Goal: Information Seeking & Learning: Learn about a topic

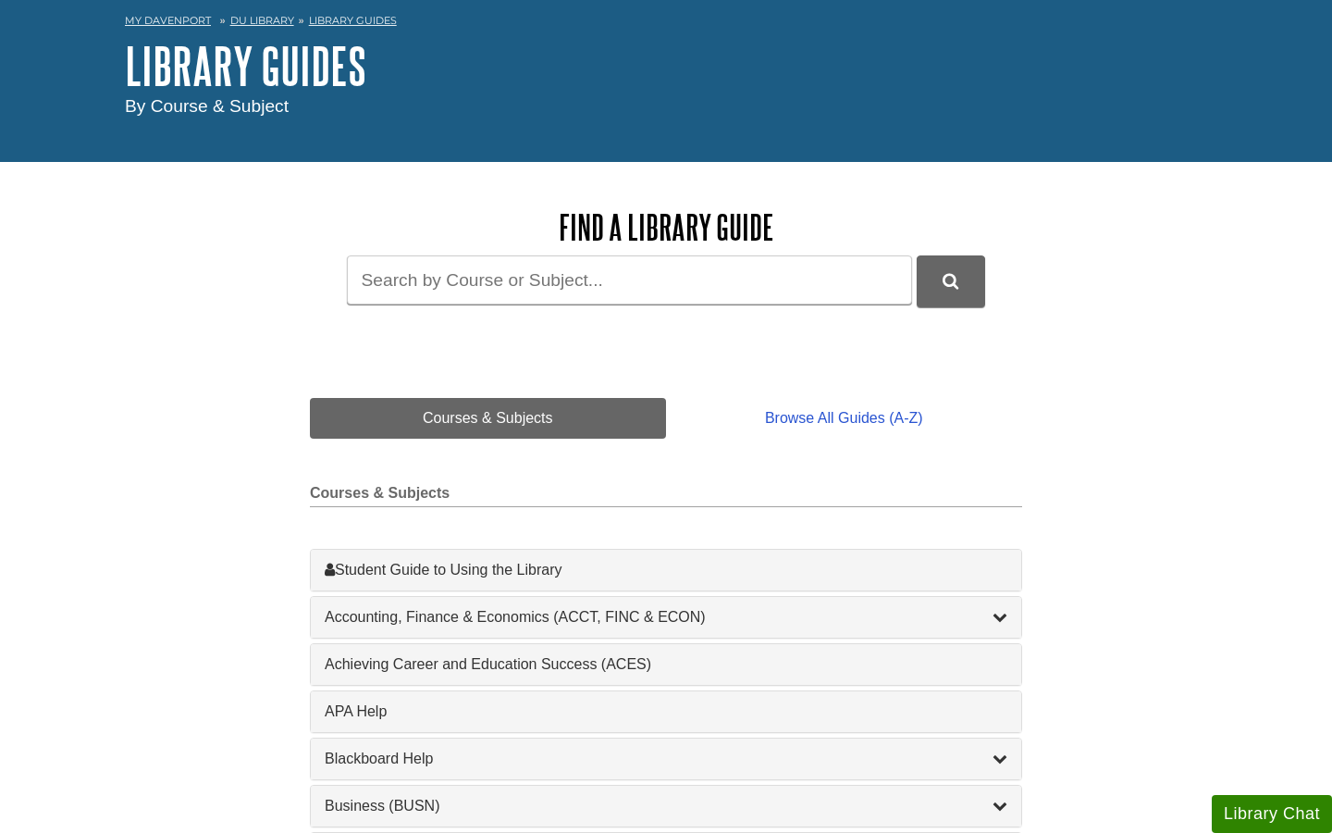
scroll to position [82, 0]
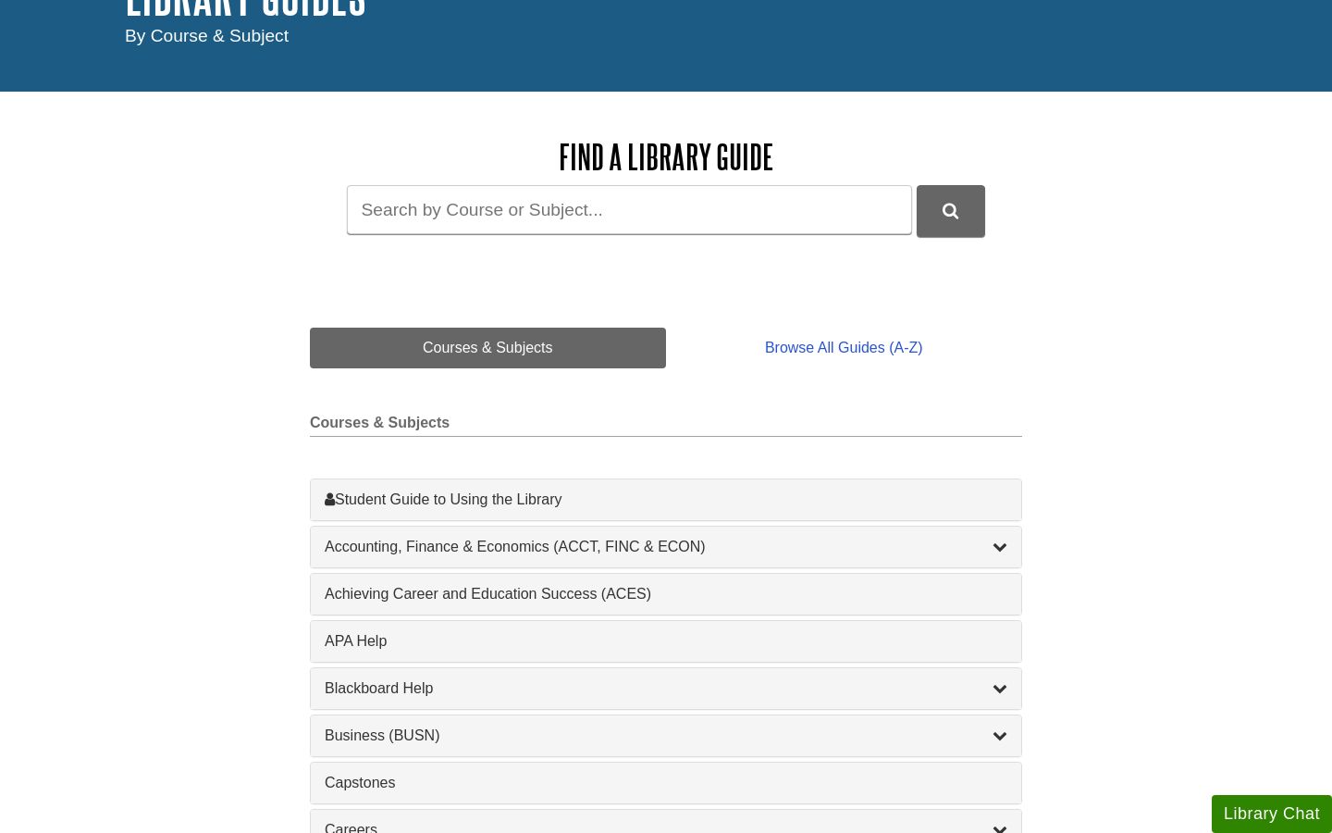
scroll to position [155, 0]
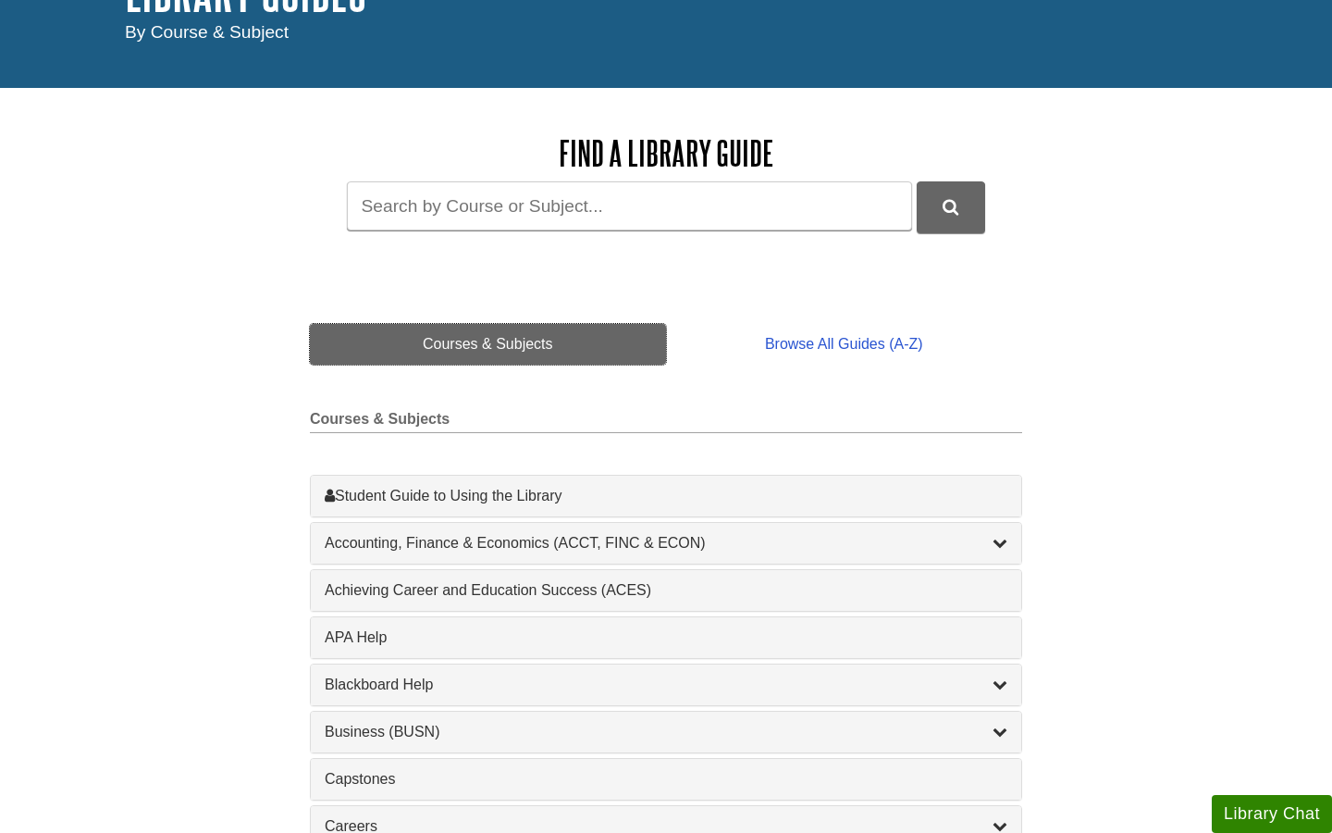
click at [526, 329] on link "Courses & Subjects" at bounding box center [488, 344] width 356 height 41
click at [473, 493] on div "Student Guide to Using the Library , 1 guides" at bounding box center [666, 496] width 683 height 22
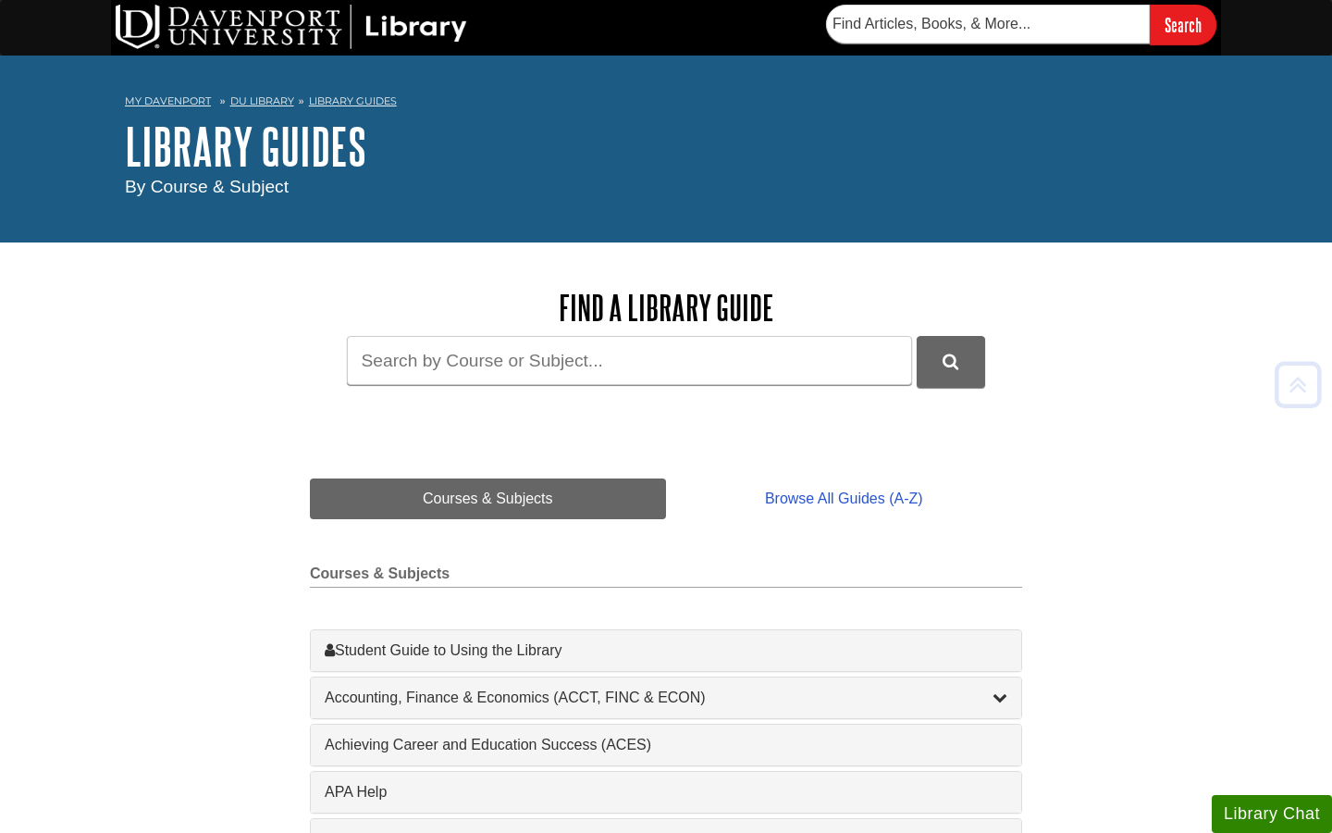
scroll to position [0, 0]
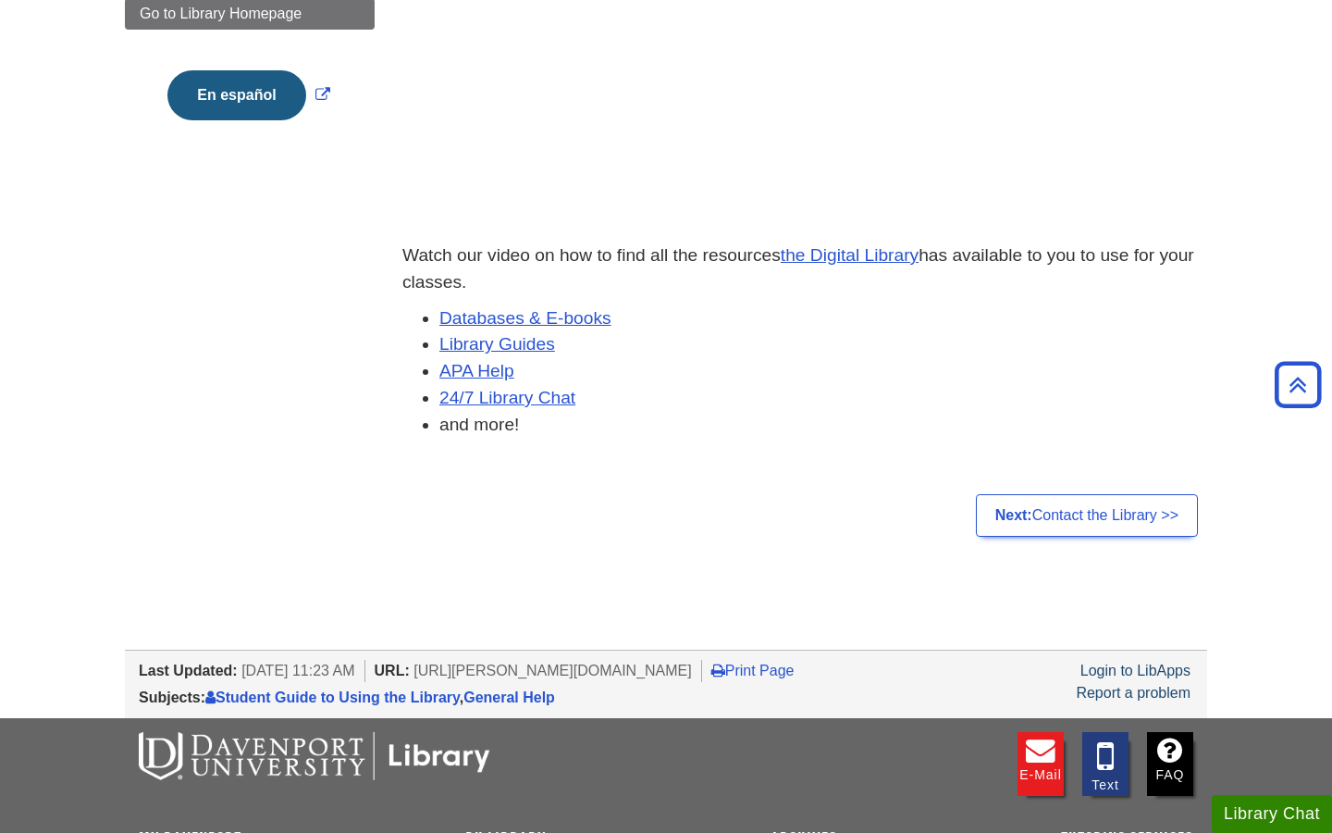
scroll to position [543, 0]
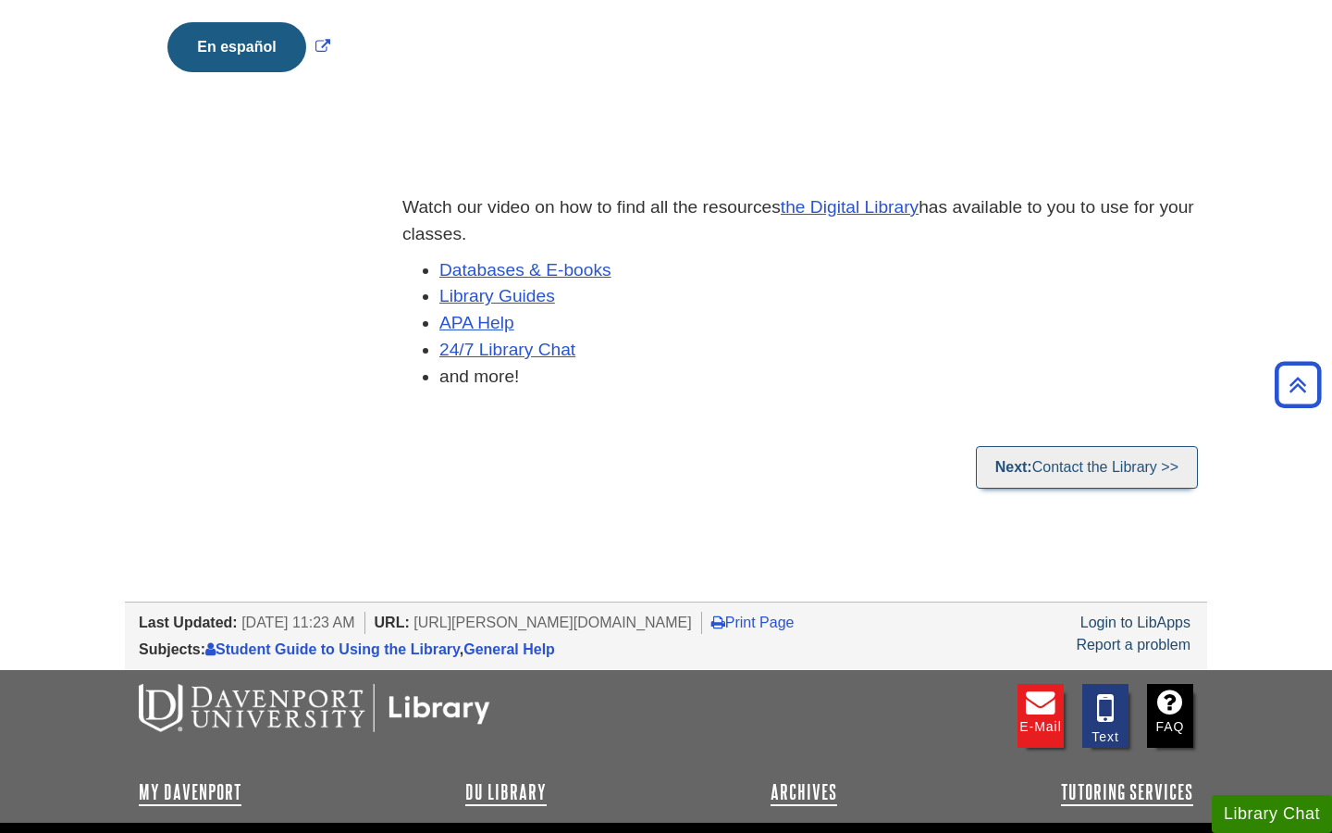
click at [1049, 451] on link "Next: Contact the Library >>" at bounding box center [1087, 467] width 222 height 43
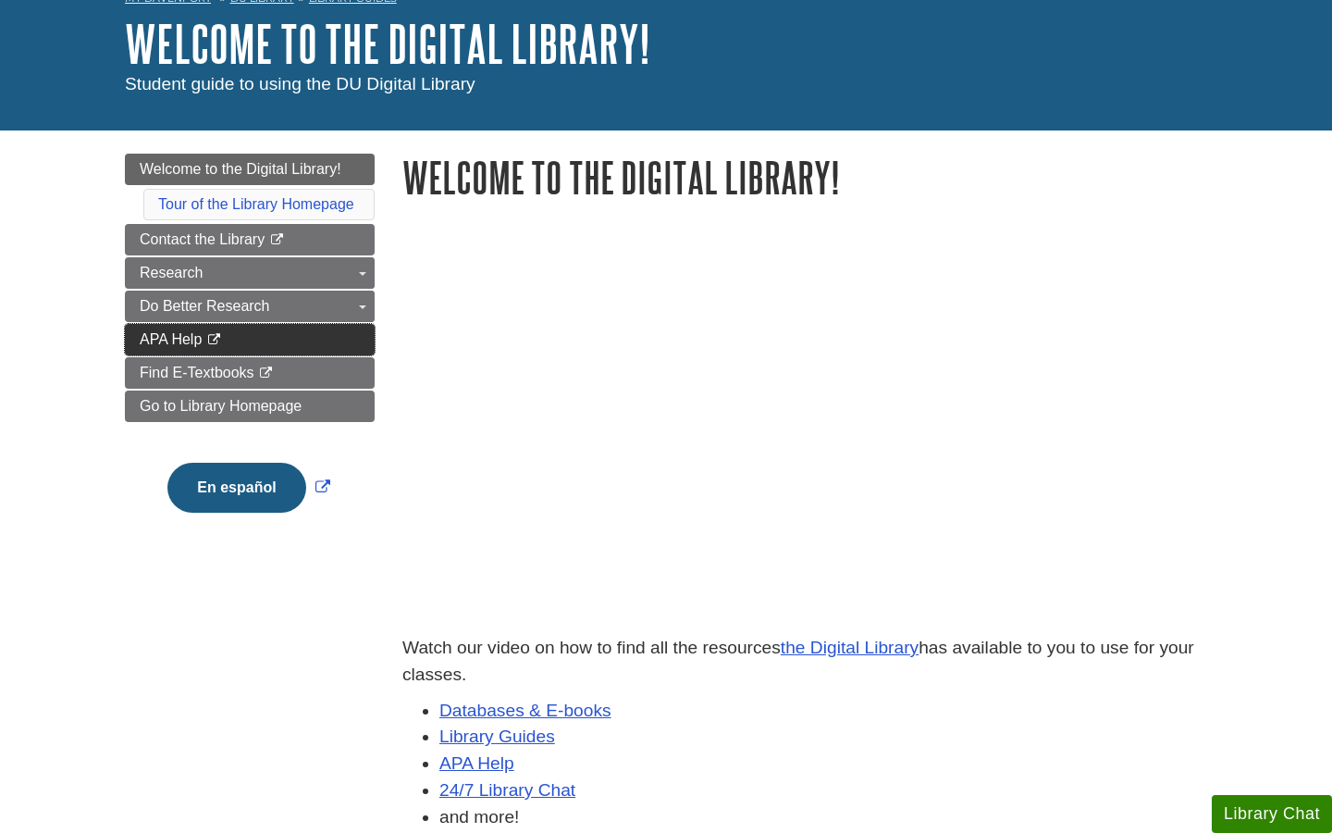
scroll to position [102, 0]
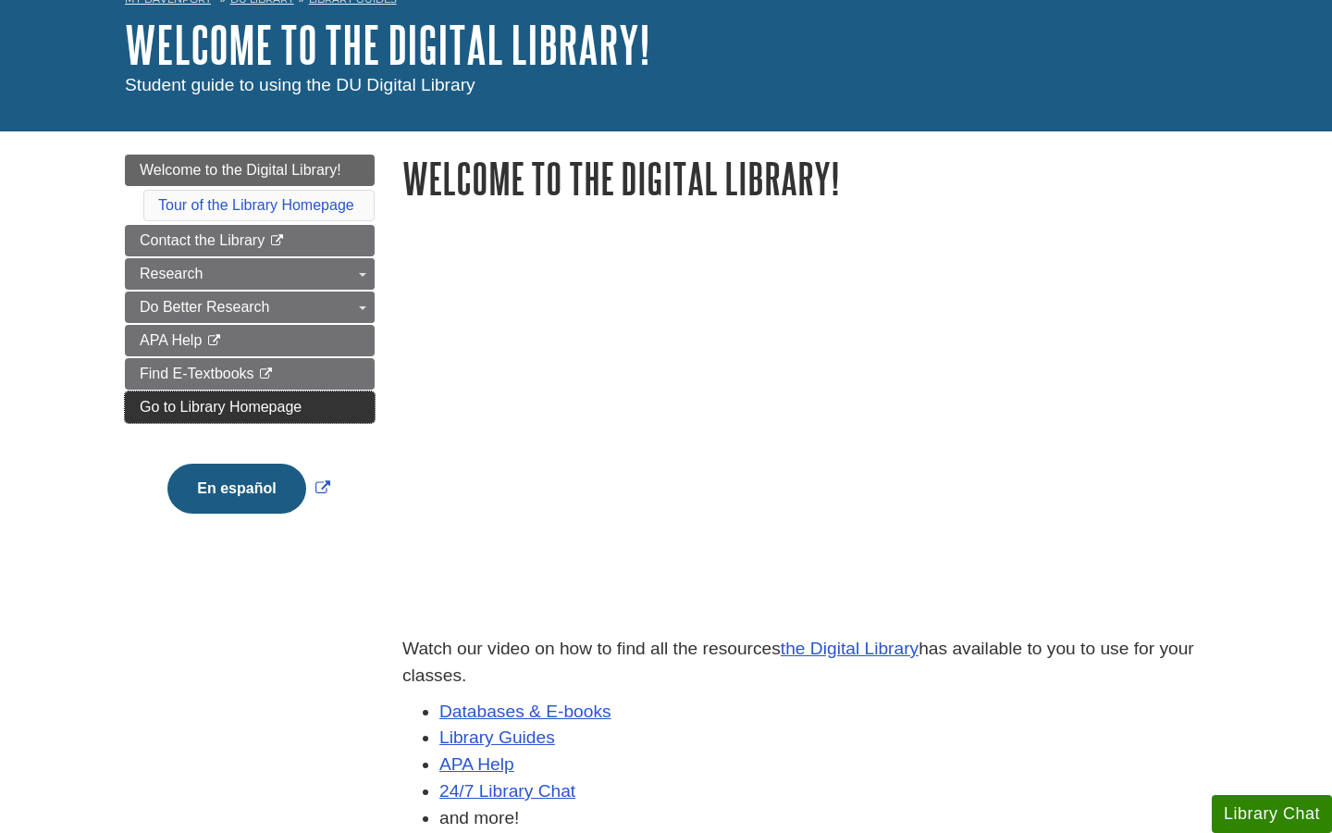
click at [290, 412] on span "Go to Library Homepage" at bounding box center [221, 407] width 162 height 16
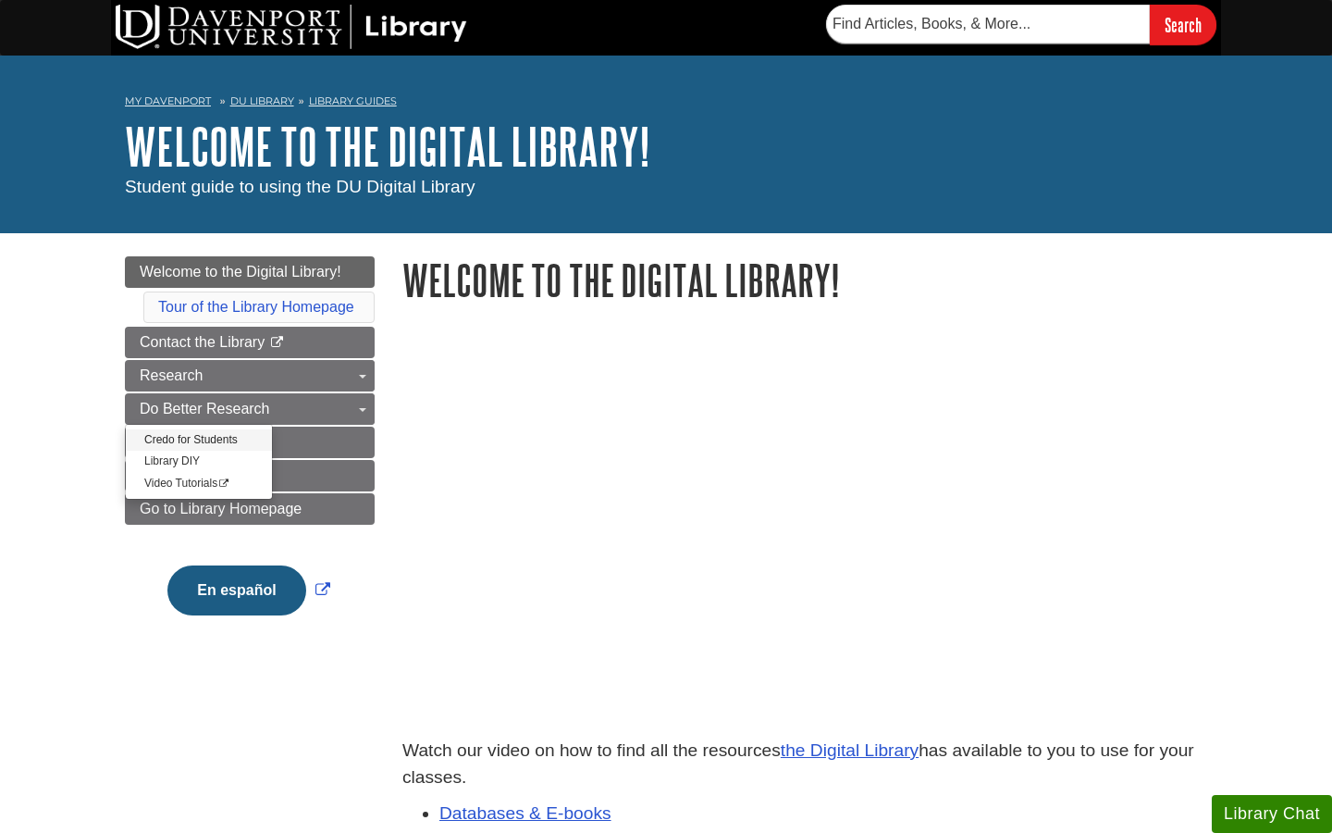
click at [216, 434] on link "Credo for Students" at bounding box center [199, 439] width 146 height 21
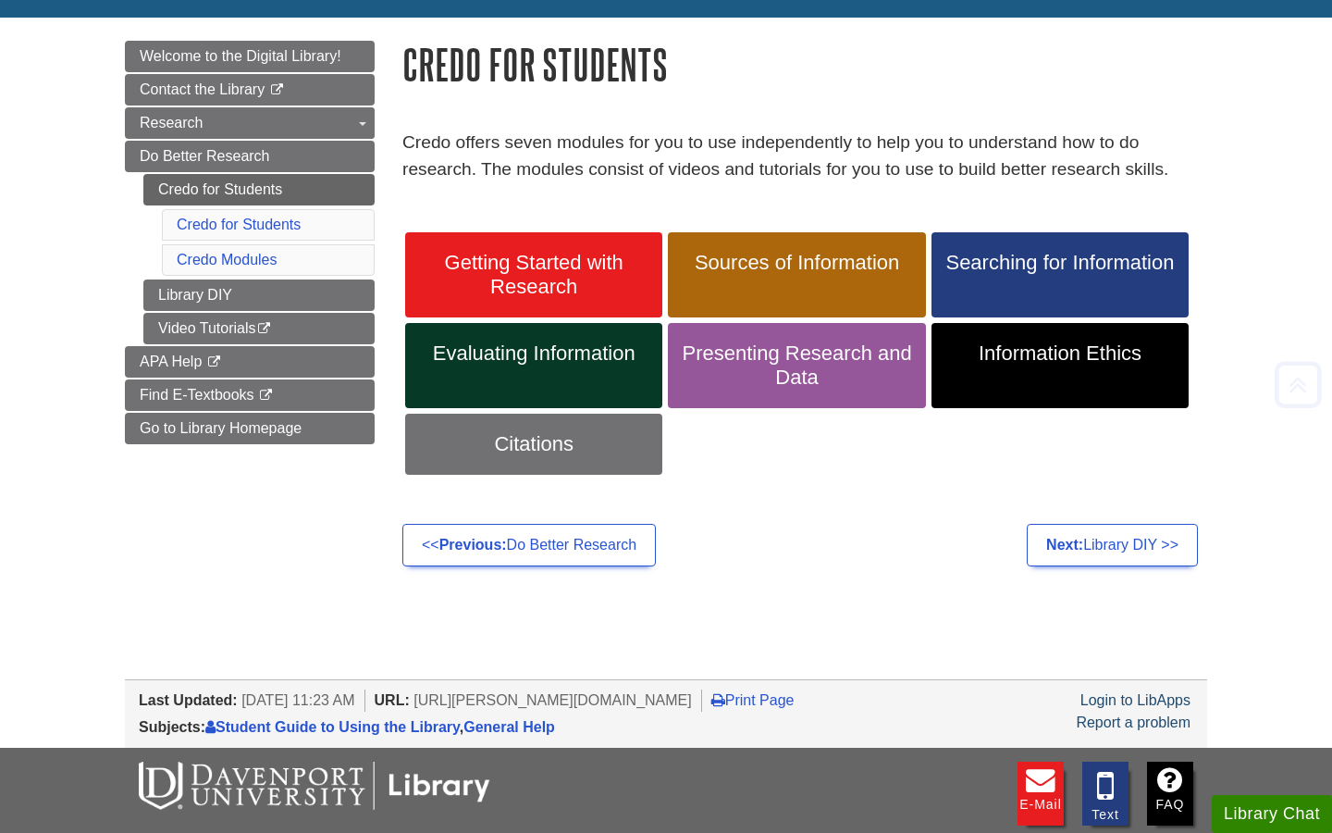
scroll to position [252, 0]
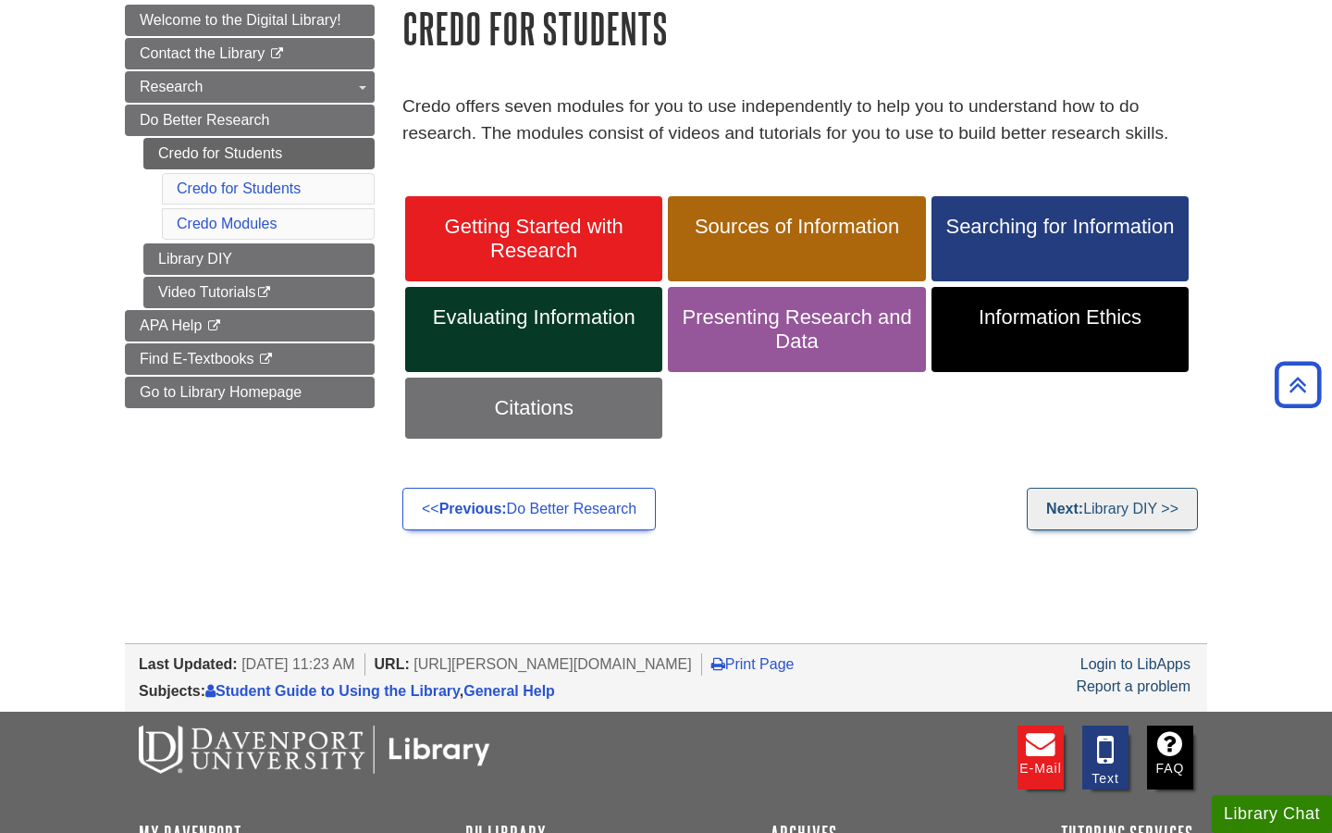
click at [1130, 508] on link "Next: Library DIY >>" at bounding box center [1112, 509] width 171 height 43
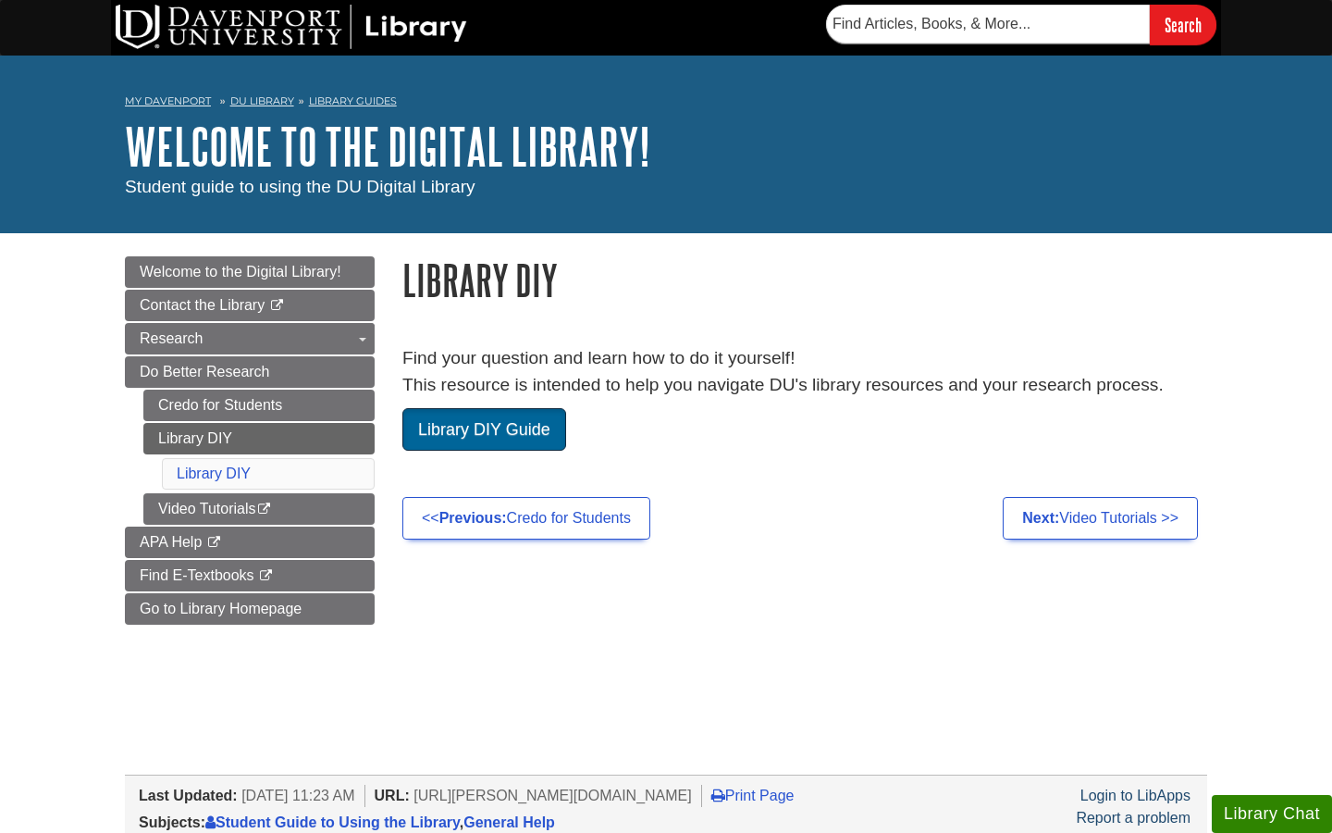
click at [520, 424] on link "Library DIY Guide" at bounding box center [484, 429] width 164 height 43
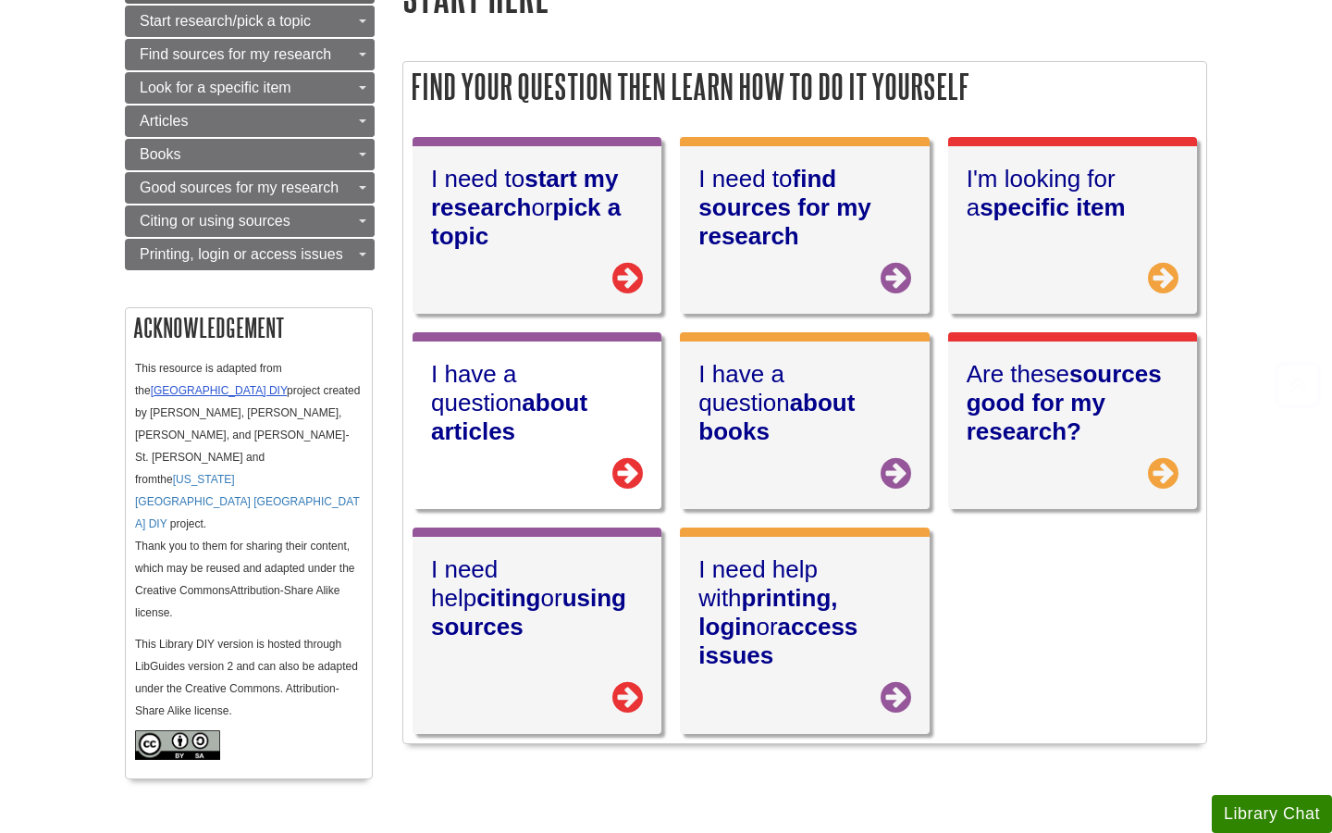
scroll to position [259, 0]
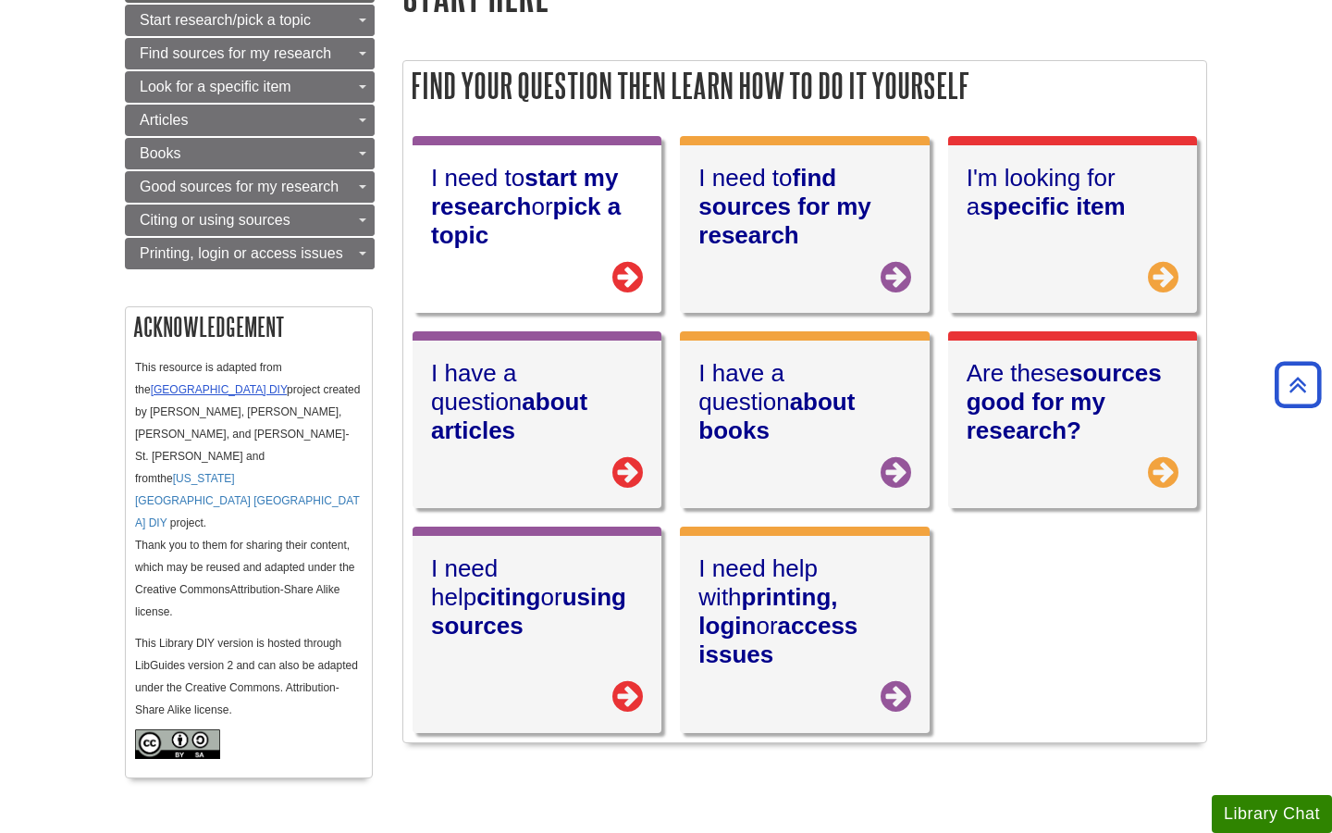
click at [621, 284] on icon at bounding box center [537, 276] width 212 height 35
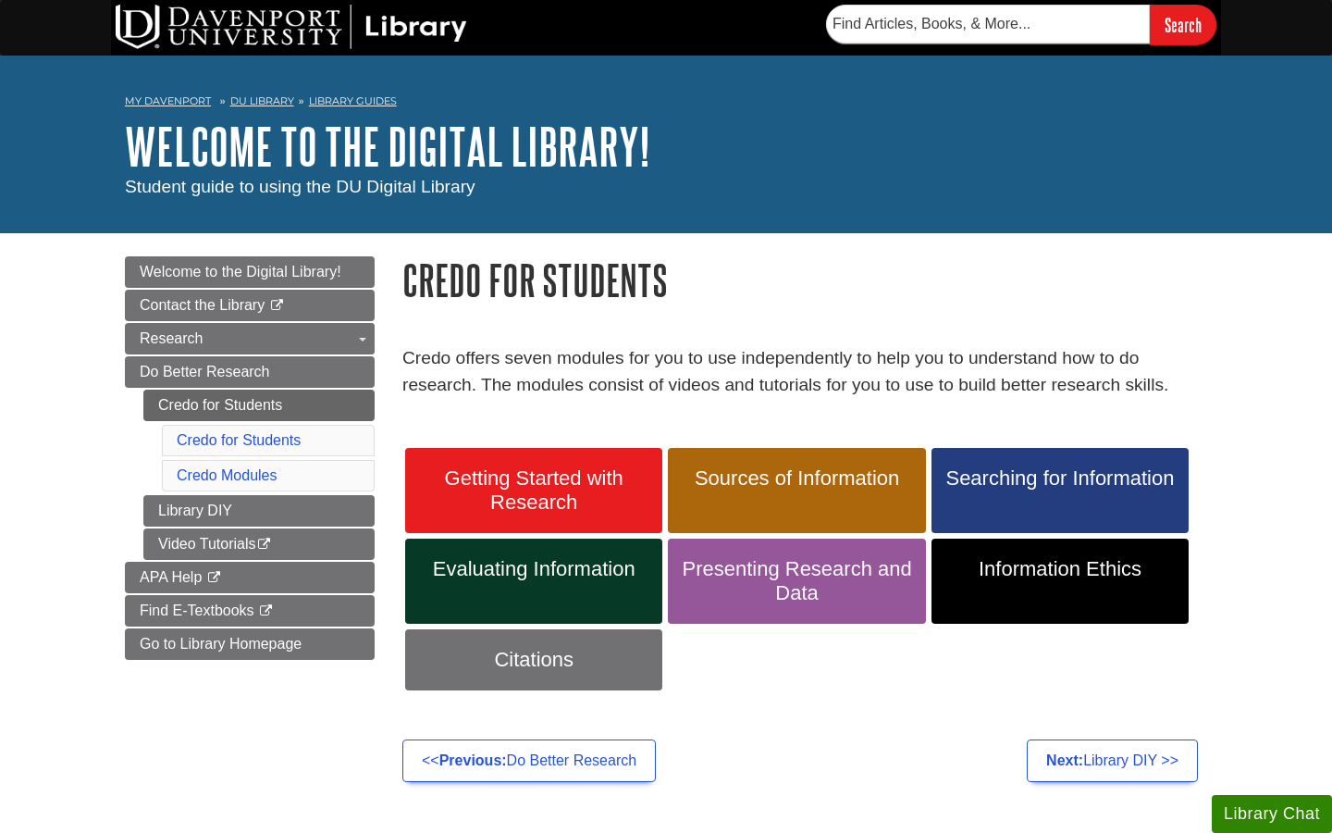
scroll to position [252, 0]
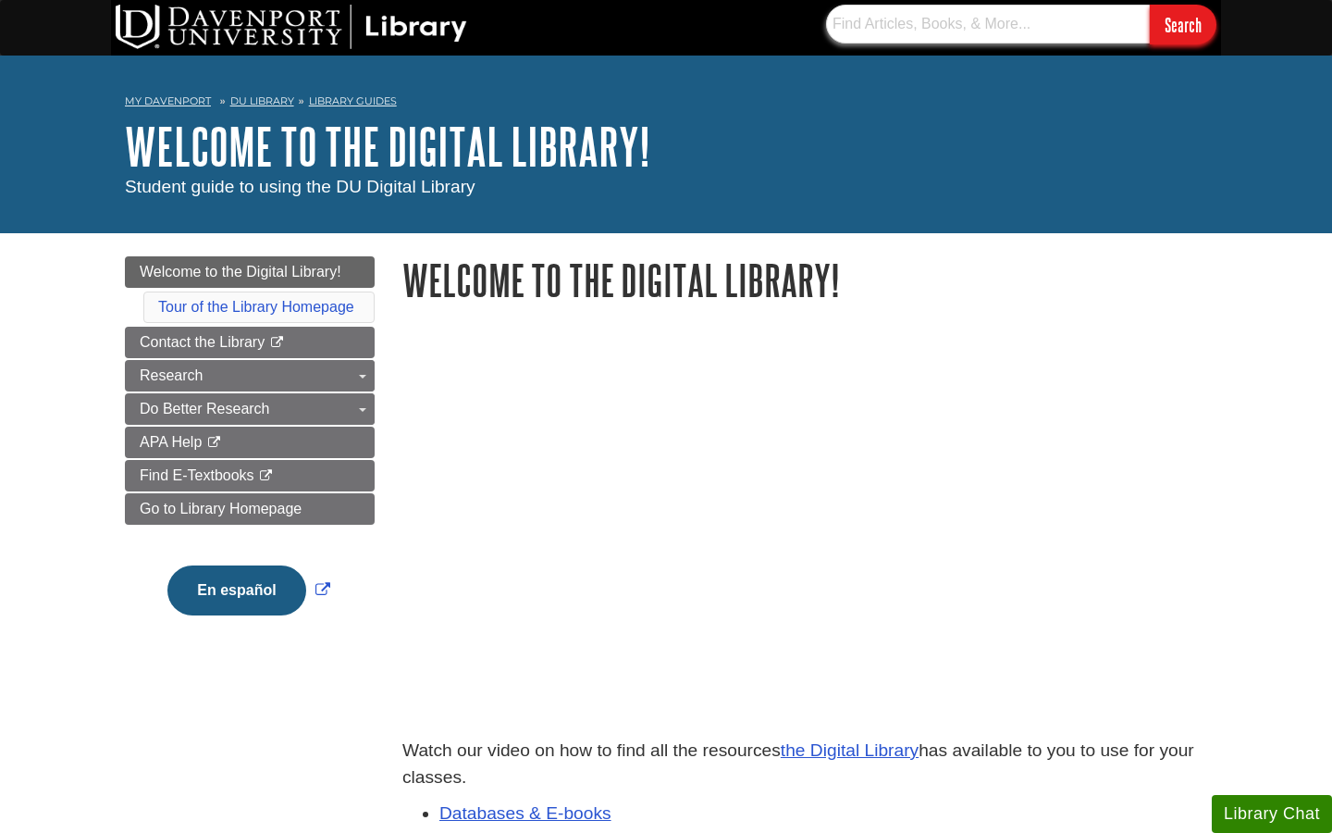
click at [911, 34] on input "text" at bounding box center [988, 24] width 324 height 39
click at [986, 31] on input "Literature and literature research" at bounding box center [988, 24] width 324 height 39
type input "Literature and literature for research"
click at [1178, 33] on input "Search" at bounding box center [1183, 25] width 67 height 40
